Goal: Information Seeking & Learning: Learn about a topic

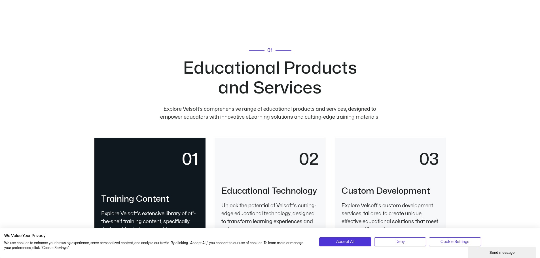
scroll to position [1190, 0]
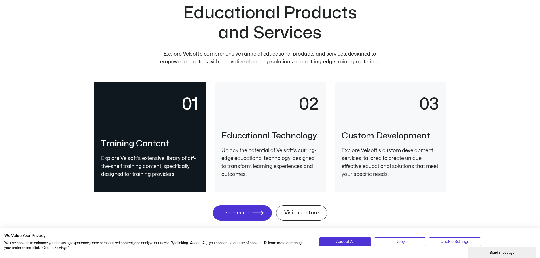
click at [300, 127] on div "02" at bounding box center [269, 113] width 97 height 35
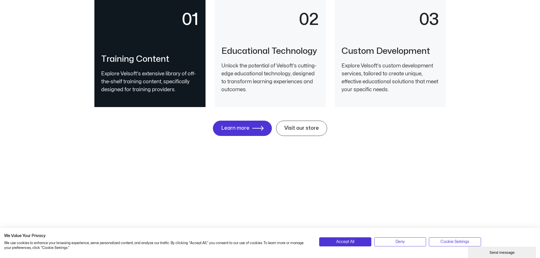
scroll to position [1275, 0]
click at [264, 135] on link "Learn more" at bounding box center [242, 128] width 56 height 14
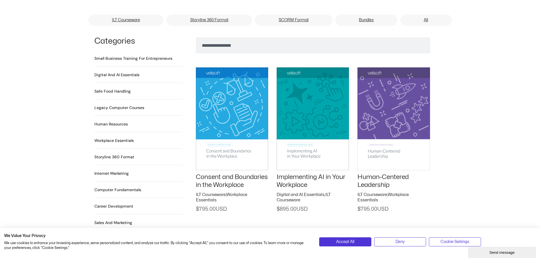
scroll to position [227, 0]
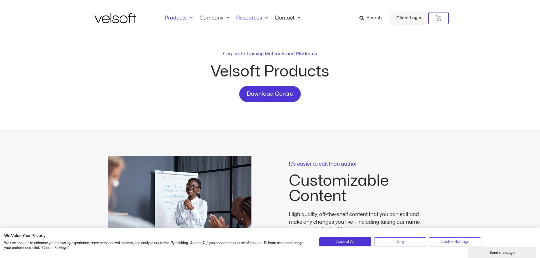
click at [251, 15] on link "Resources" at bounding box center [252, 18] width 39 height 6
click at [248, 17] on link "Resources" at bounding box center [252, 18] width 39 height 6
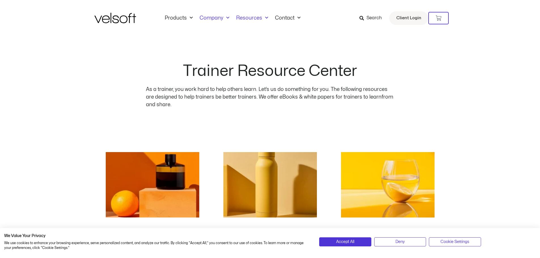
click at [212, 16] on link "Company" at bounding box center [214, 18] width 37 height 6
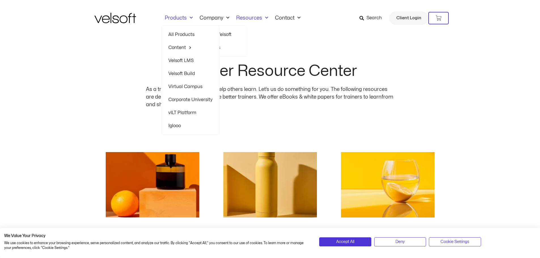
click at [176, 16] on link "Products" at bounding box center [178, 18] width 35 height 6
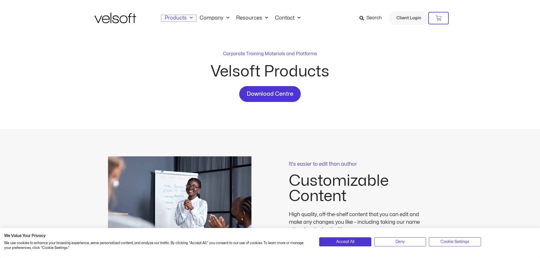
click at [177, 16] on link "Products" at bounding box center [178, 18] width 35 height 6
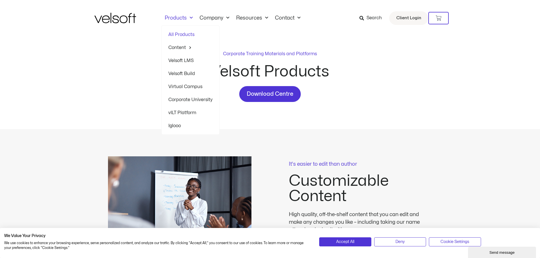
click at [188, 63] on link "Velsoft LMS" at bounding box center [190, 60] width 44 height 13
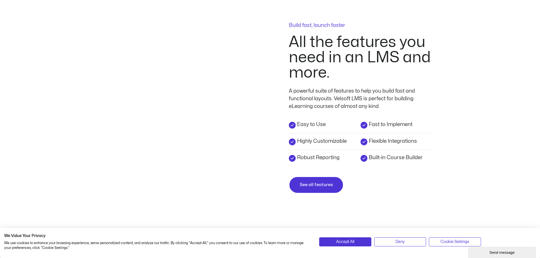
scroll to position [1105, 0]
